Goal: Task Accomplishment & Management: Manage account settings

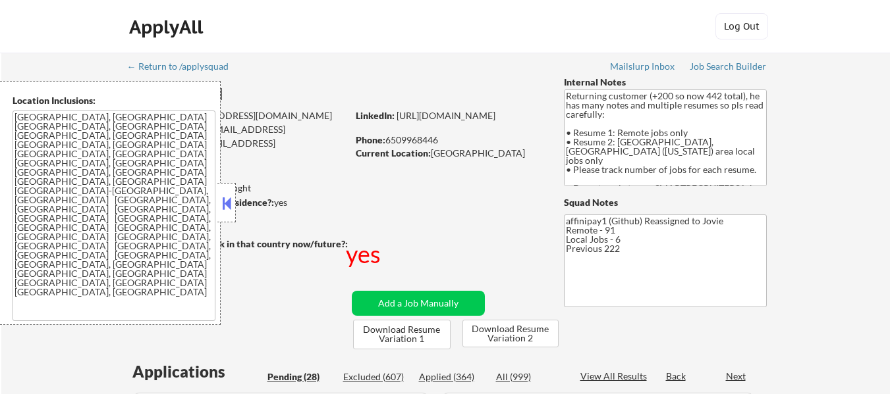
select select ""pending""
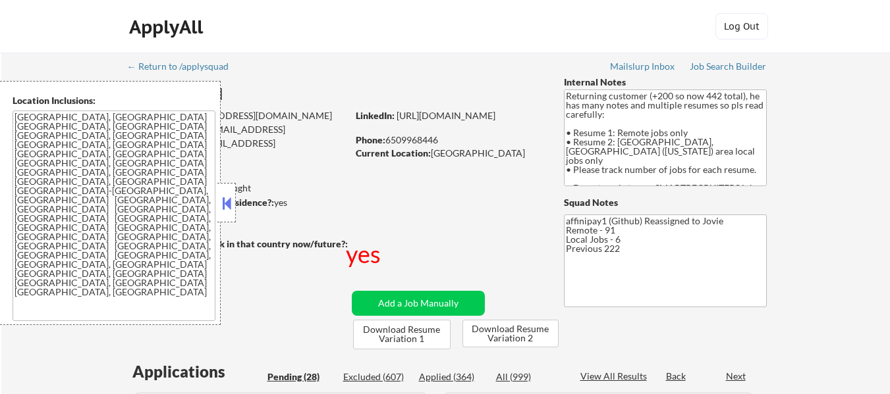
select select ""pending""
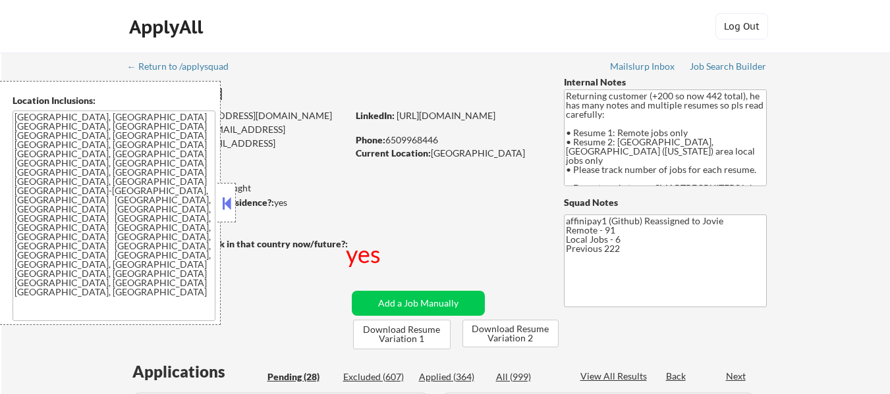
select select ""pending""
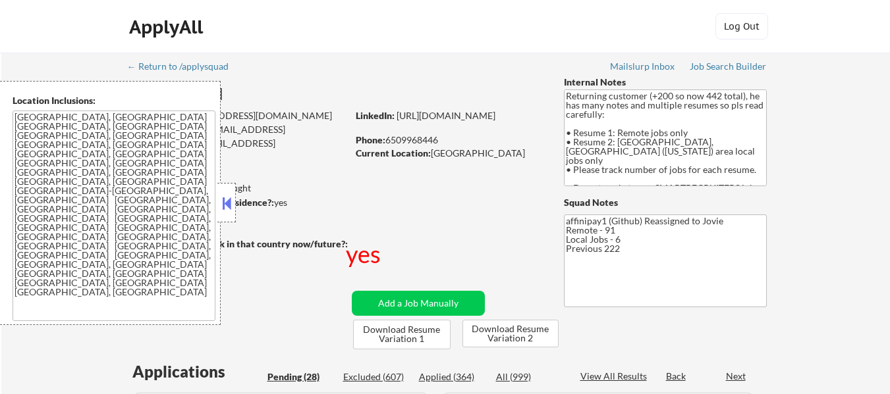
select select ""pending""
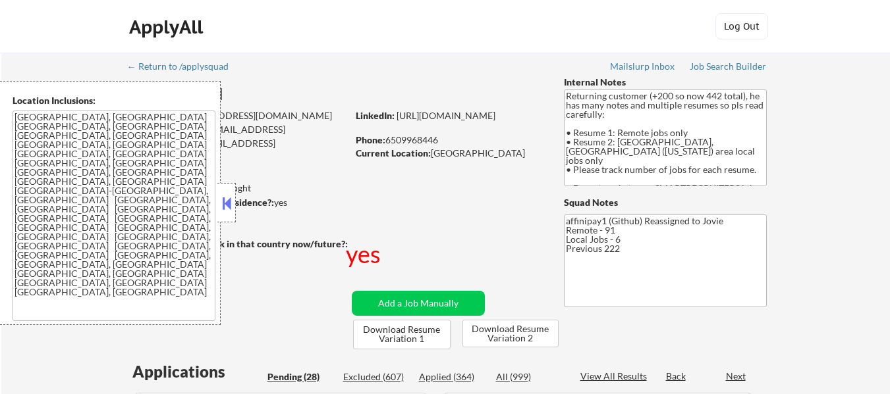
select select ""pending""
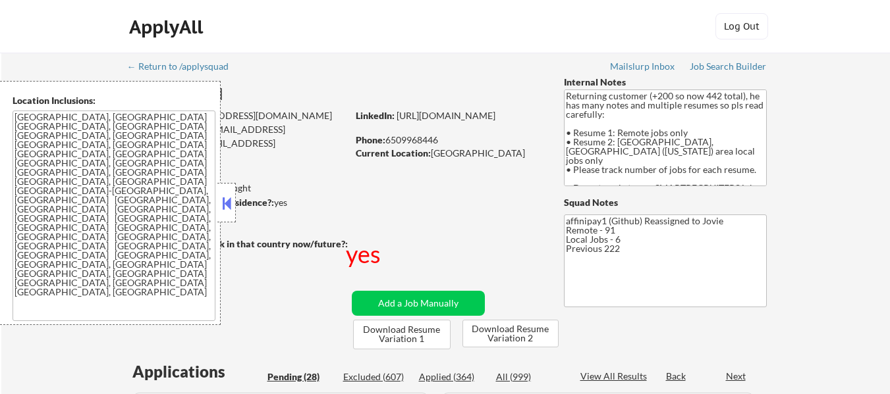
select select ""pending""
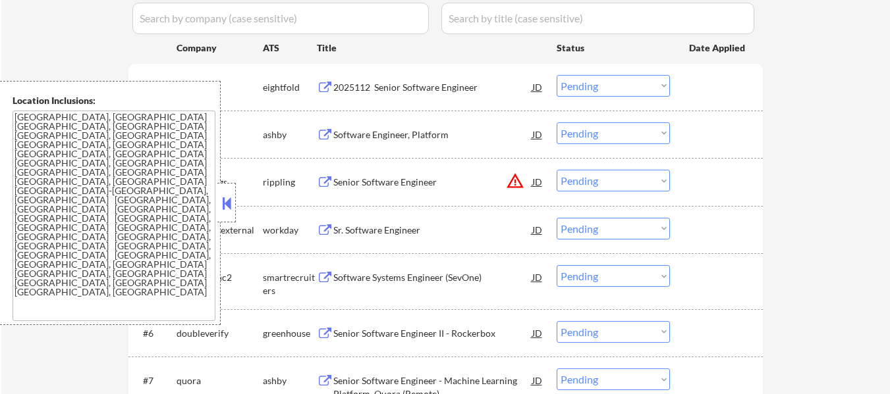
scroll to position [338, 0]
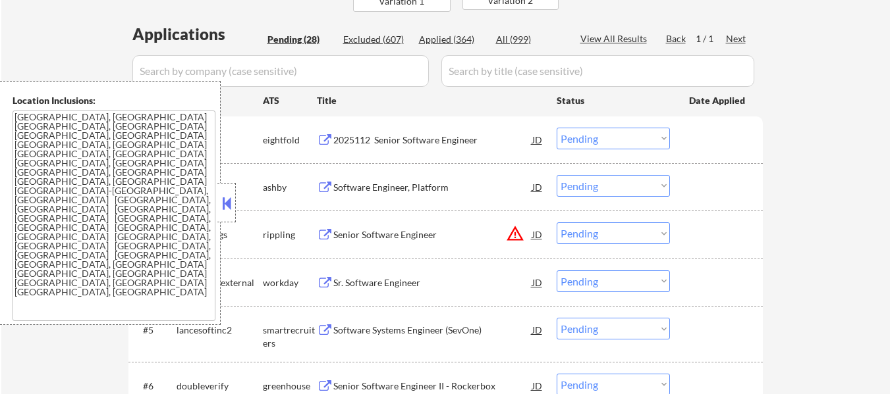
click at [227, 198] on button at bounding box center [226, 204] width 14 height 20
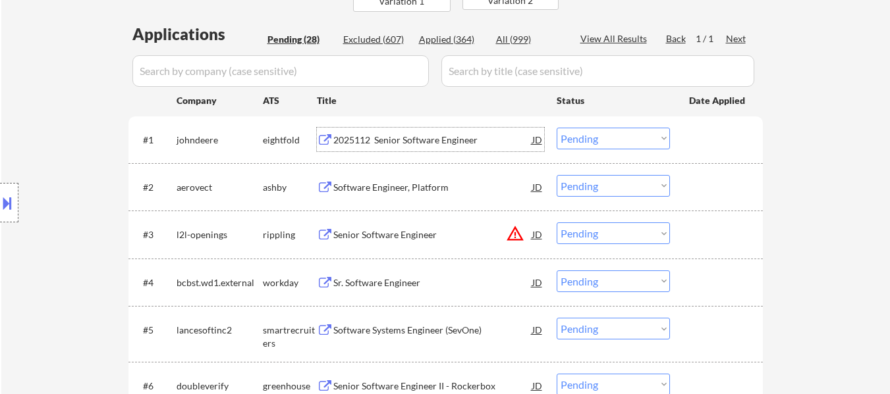
click at [417, 138] on div "2025112 Senior Software Engineer" at bounding box center [432, 140] width 199 height 13
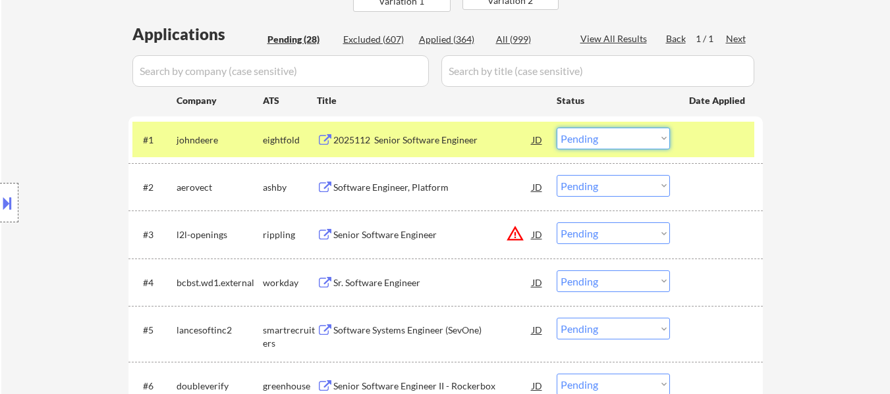
click at [604, 138] on select "Choose an option... Pending Applied Excluded (Questions) Excluded (Expired) Exc…" at bounding box center [612, 139] width 113 height 22
click at [556, 128] on select "Choose an option... Pending Applied Excluded (Questions) Excluded (Expired) Exc…" at bounding box center [612, 139] width 113 height 22
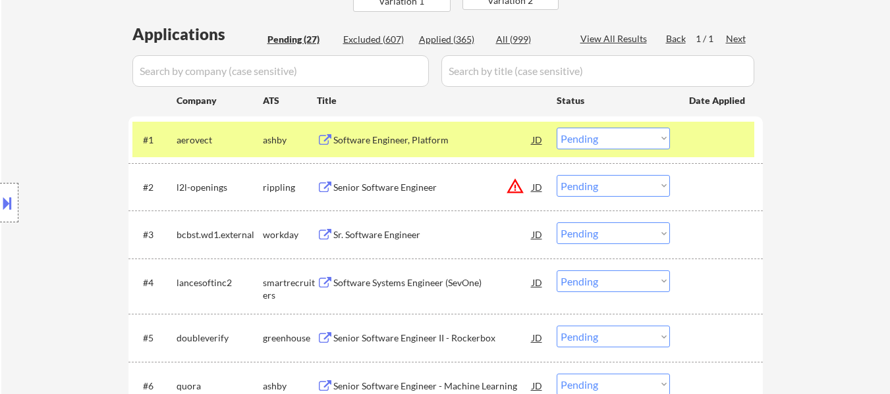
click at [424, 141] on div "Software Engineer, Platform" at bounding box center [432, 140] width 199 height 13
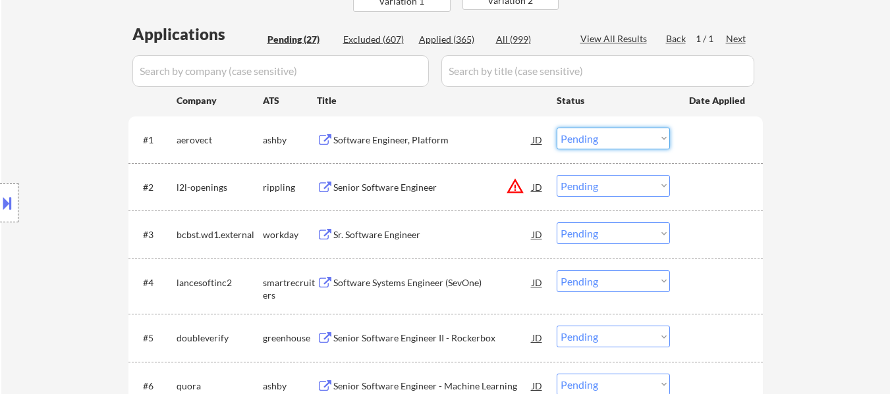
click at [643, 144] on select "Choose an option... Pending Applied Excluded (Questions) Excluded (Expired) Exc…" at bounding box center [612, 139] width 113 height 22
click at [556, 128] on select "Choose an option... Pending Applied Excluded (Questions) Excluded (Expired) Exc…" at bounding box center [612, 139] width 113 height 22
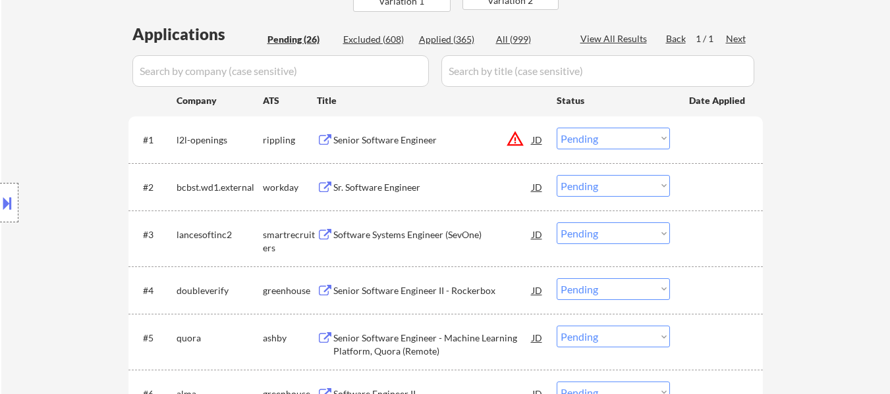
click at [413, 153] on div "#1 l2l-openings rippling Senior Software Engineer JD warning_amber Choose an op…" at bounding box center [443, 140] width 622 height 36
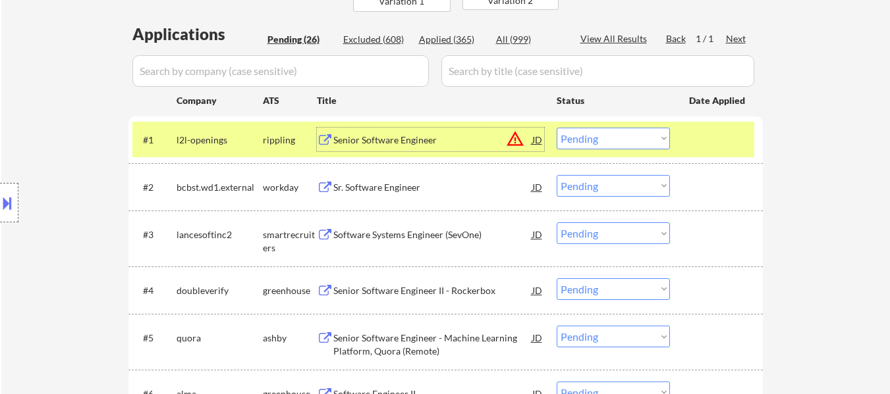
click at [398, 149] on div "Senior Software Engineer" at bounding box center [432, 140] width 199 height 24
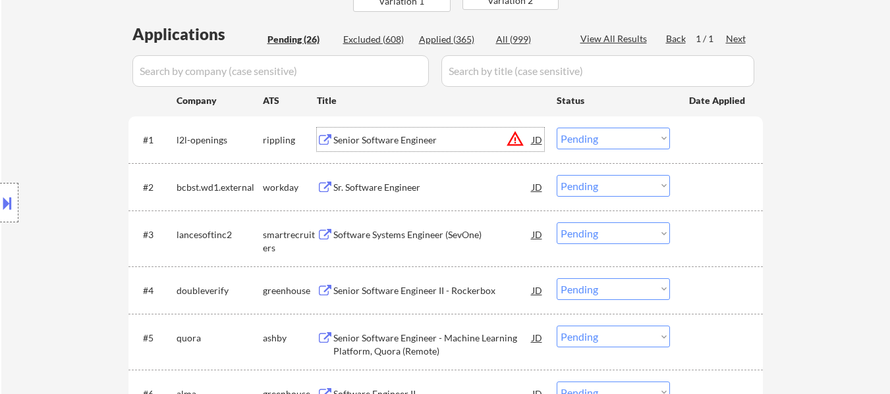
click at [569, 136] on select "Choose an option... Pending Applied Excluded (Questions) Excluded (Expired) Exc…" at bounding box center [612, 139] width 113 height 22
click at [556, 128] on select "Choose an option... Pending Applied Excluded (Questions) Excluded (Expired) Exc…" at bounding box center [612, 139] width 113 height 22
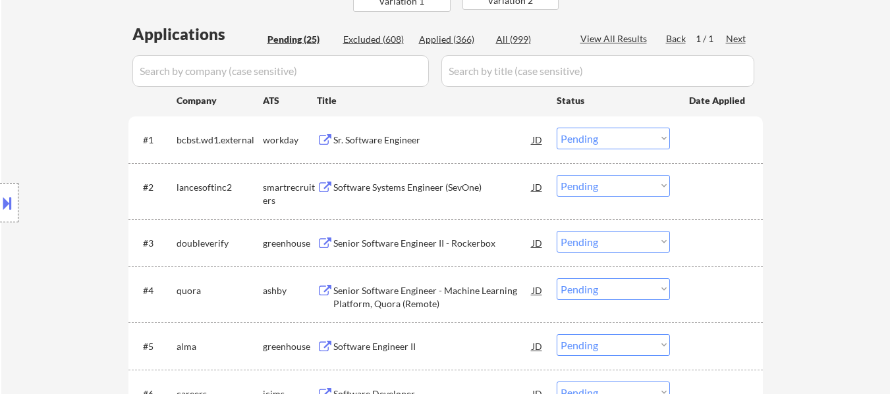
click at [378, 141] on div "Sr. Software Engineer" at bounding box center [432, 140] width 199 height 13
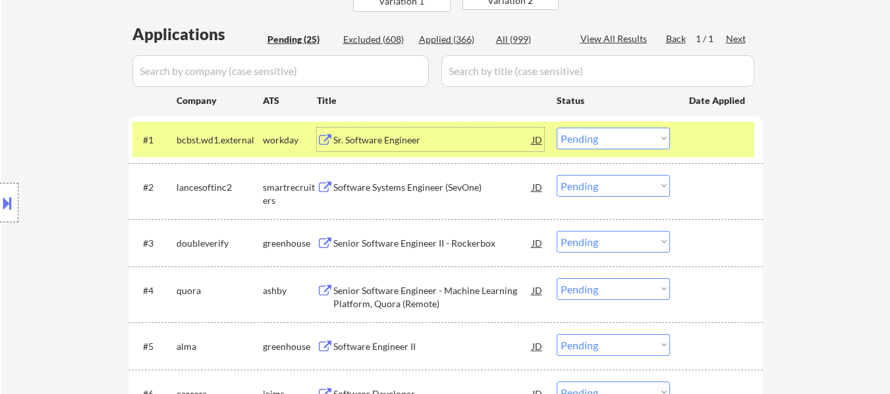
click at [608, 140] on select "Choose an option... Pending Applied Excluded (Questions) Excluded (Expired) Exc…" at bounding box center [612, 139] width 113 height 22
click at [556, 128] on select "Choose an option... Pending Applied Excluded (Questions) Excluded (Expired) Exc…" at bounding box center [612, 139] width 113 height 22
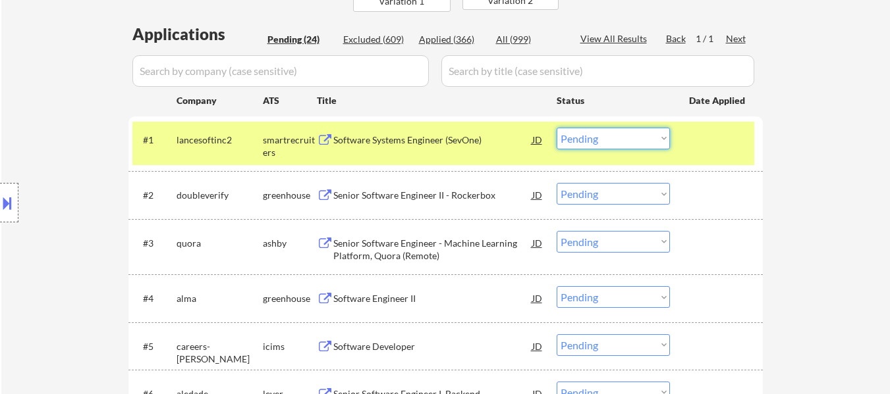
click at [645, 132] on select "Choose an option... Pending Applied Excluded (Questions) Excluded (Expired) Exc…" at bounding box center [612, 139] width 113 height 22
click at [556, 128] on select "Choose an option... Pending Applied Excluded (Questions) Excluded (Expired) Exc…" at bounding box center [612, 139] width 113 height 22
select select ""pending""
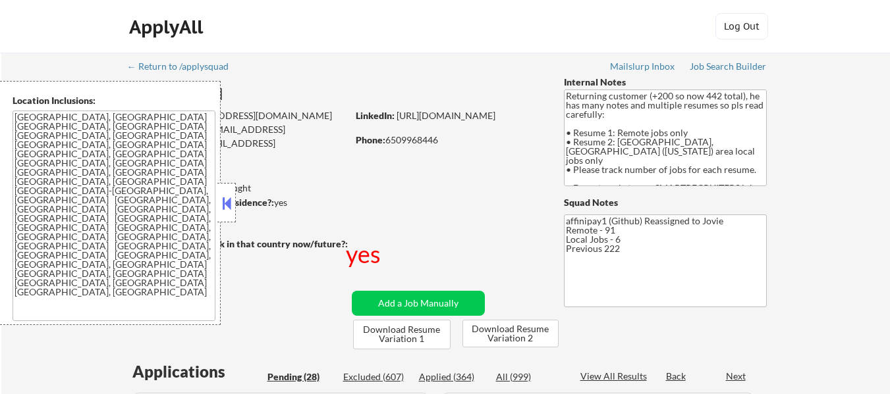
select select ""pending""
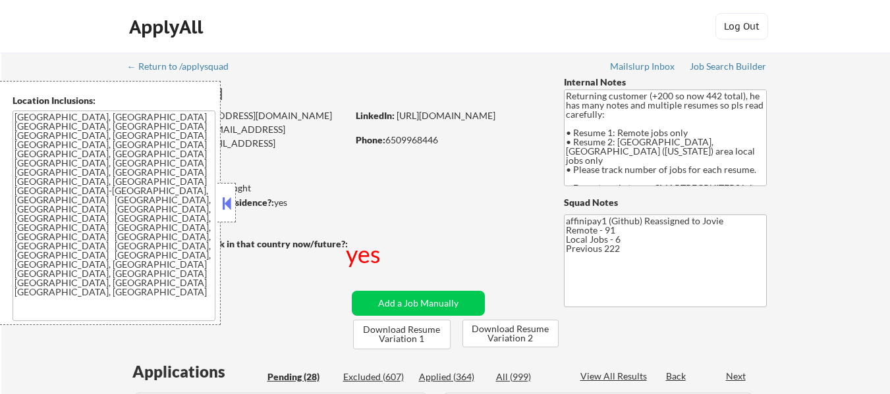
select select ""pending""
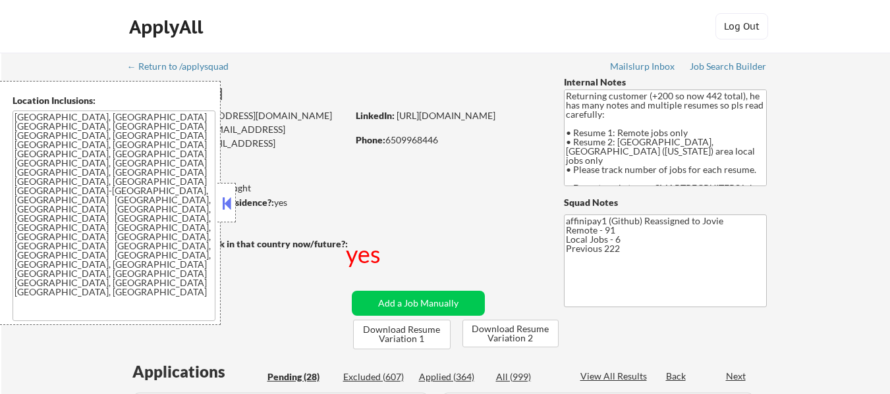
select select ""pending""
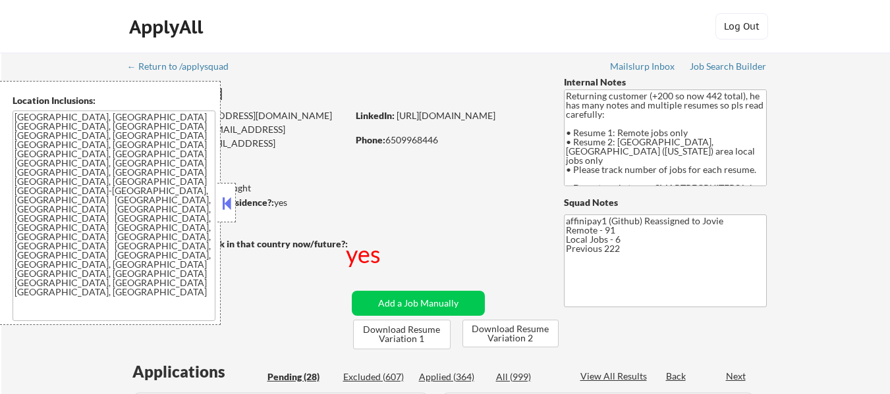
select select ""pending""
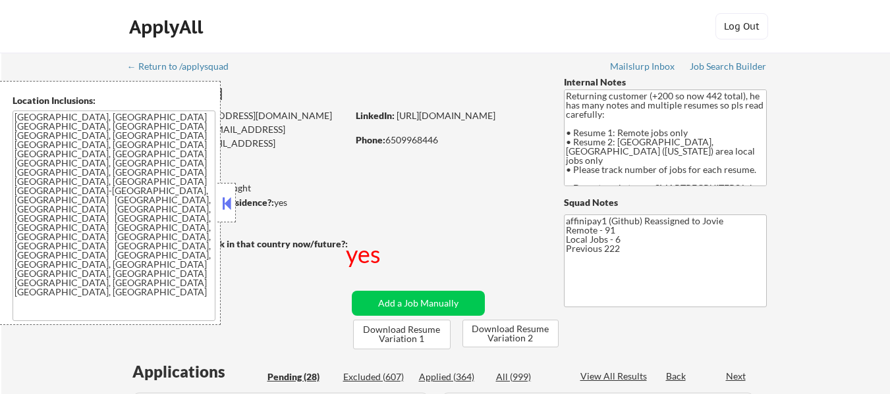
select select ""pending""
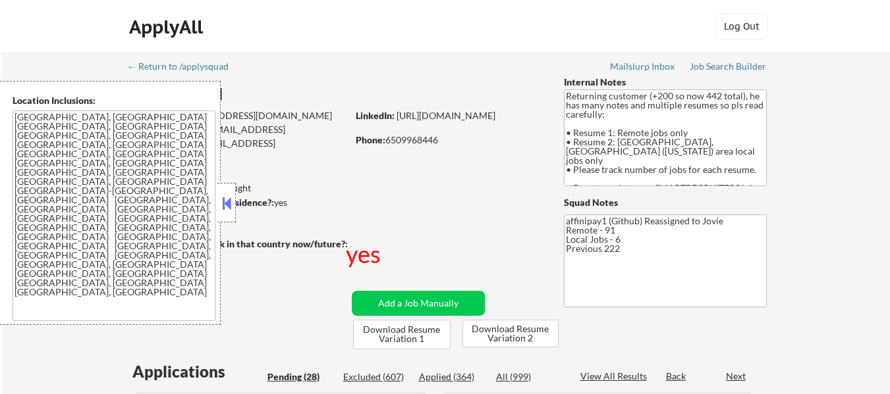
select select ""pending""
click at [227, 207] on button at bounding box center [226, 204] width 14 height 20
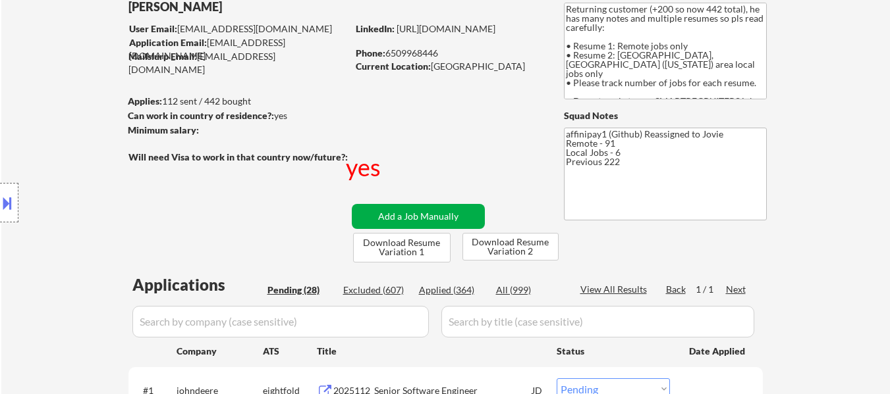
scroll to position [66, 0]
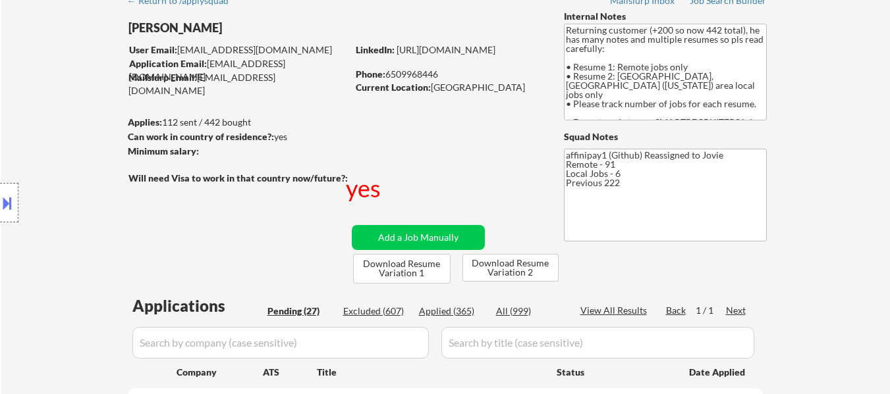
select select ""pending""
